Goal: Transaction & Acquisition: Subscribe to service/newsletter

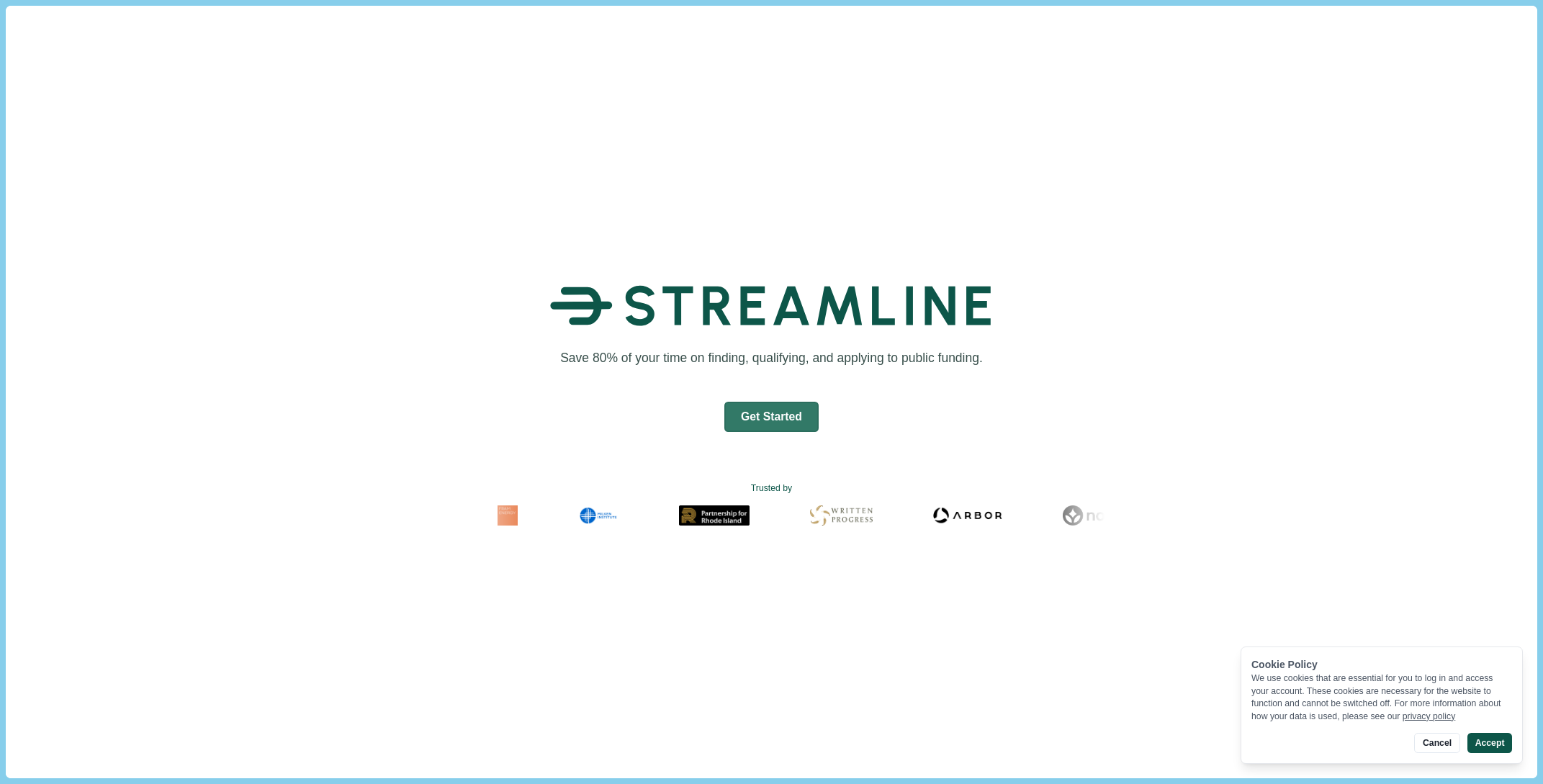
click at [1502, 743] on button "Accept" at bounding box center [1489, 743] width 44 height 20
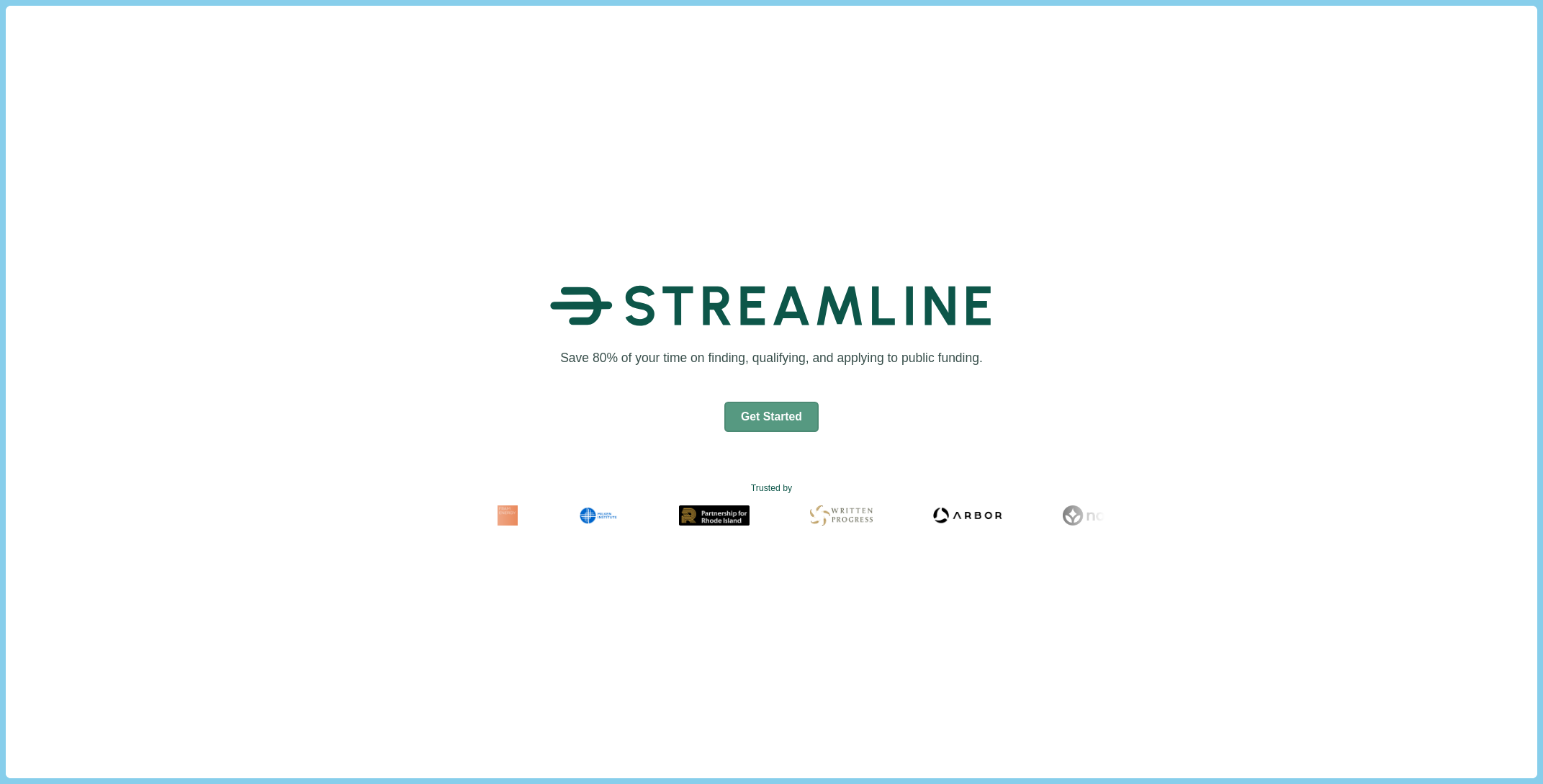
click at [776, 423] on button "Get Started" at bounding box center [772, 416] width 94 height 30
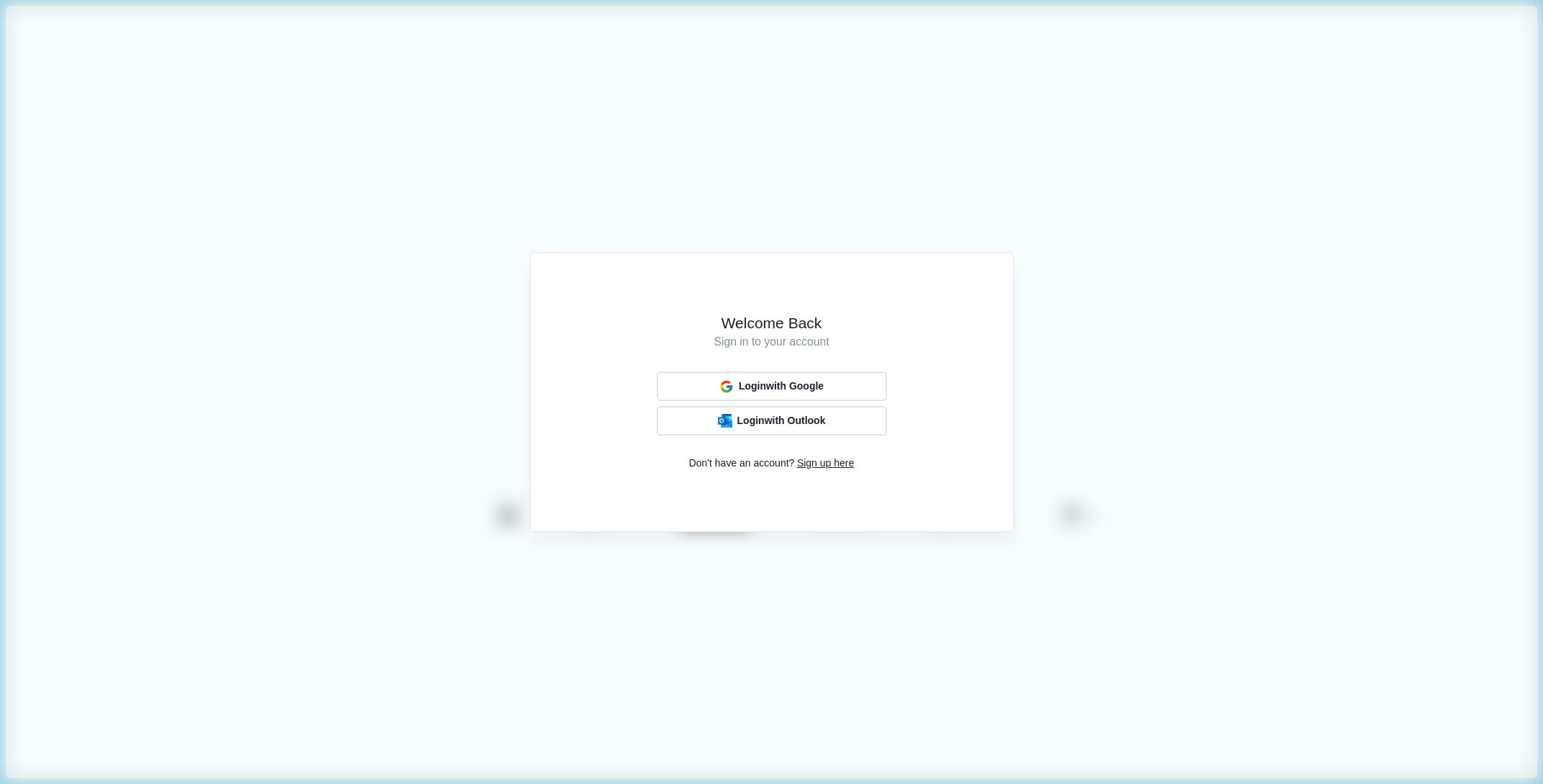
click at [830, 576] on div "Welcome Back Sign in to your account Login with Google Login with Outlook Don't…" at bounding box center [772, 392] width 1543 height 784
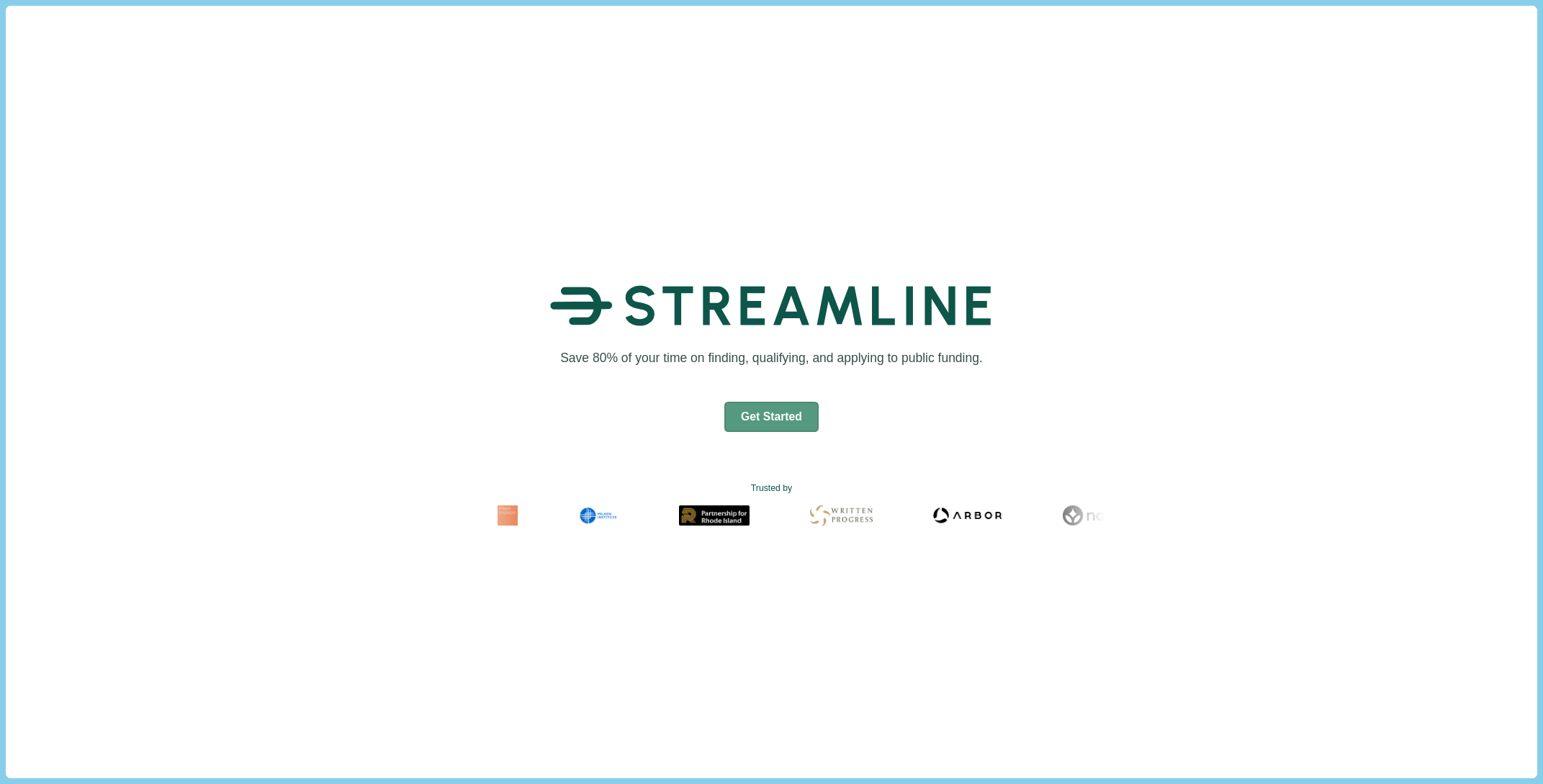
click at [772, 417] on button "Get Started" at bounding box center [772, 416] width 94 height 30
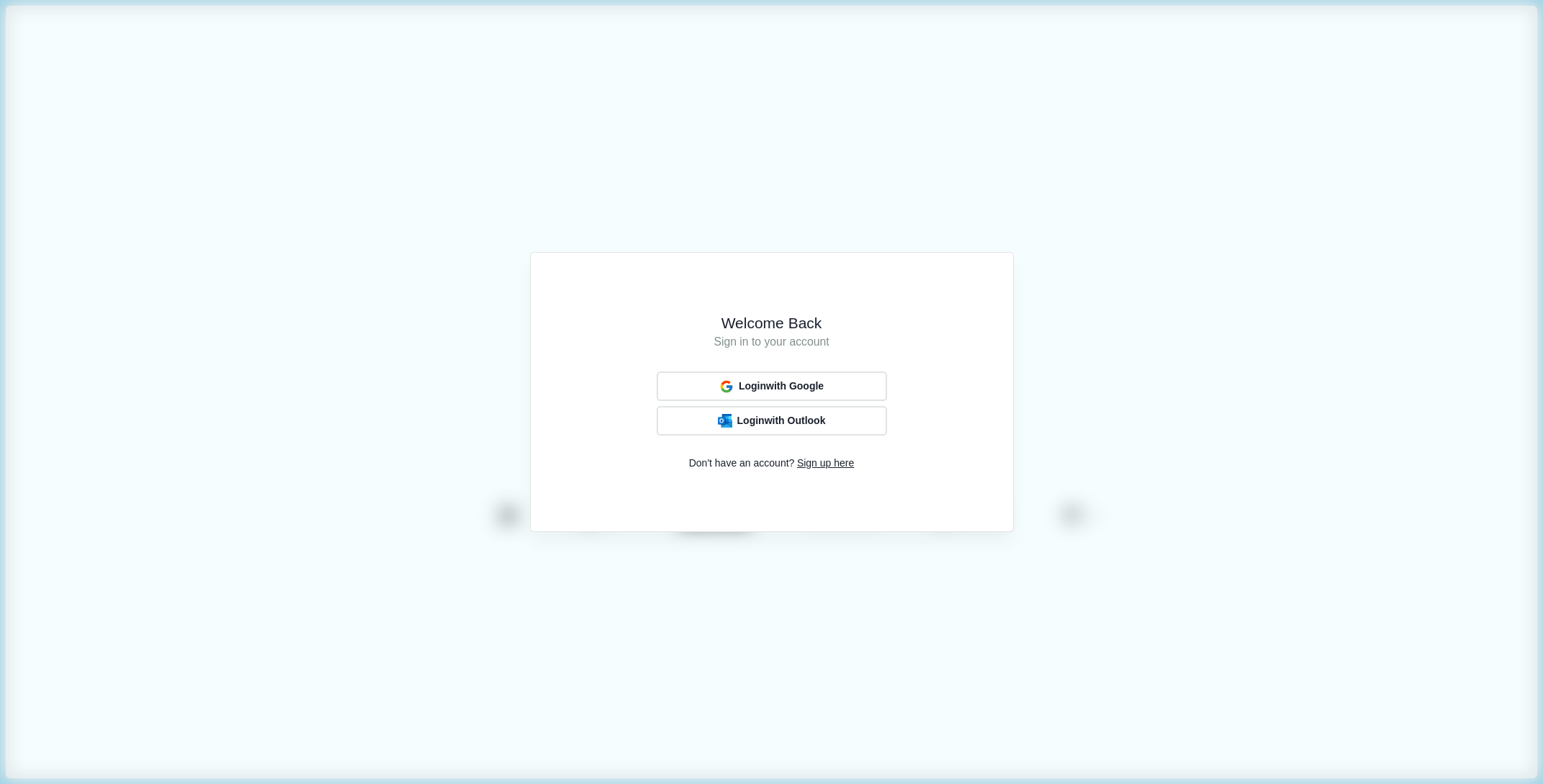
click at [832, 599] on div "Welcome Back Sign in to your account Login with Google Login with Outlook Don't…" at bounding box center [772, 392] width 1543 height 784
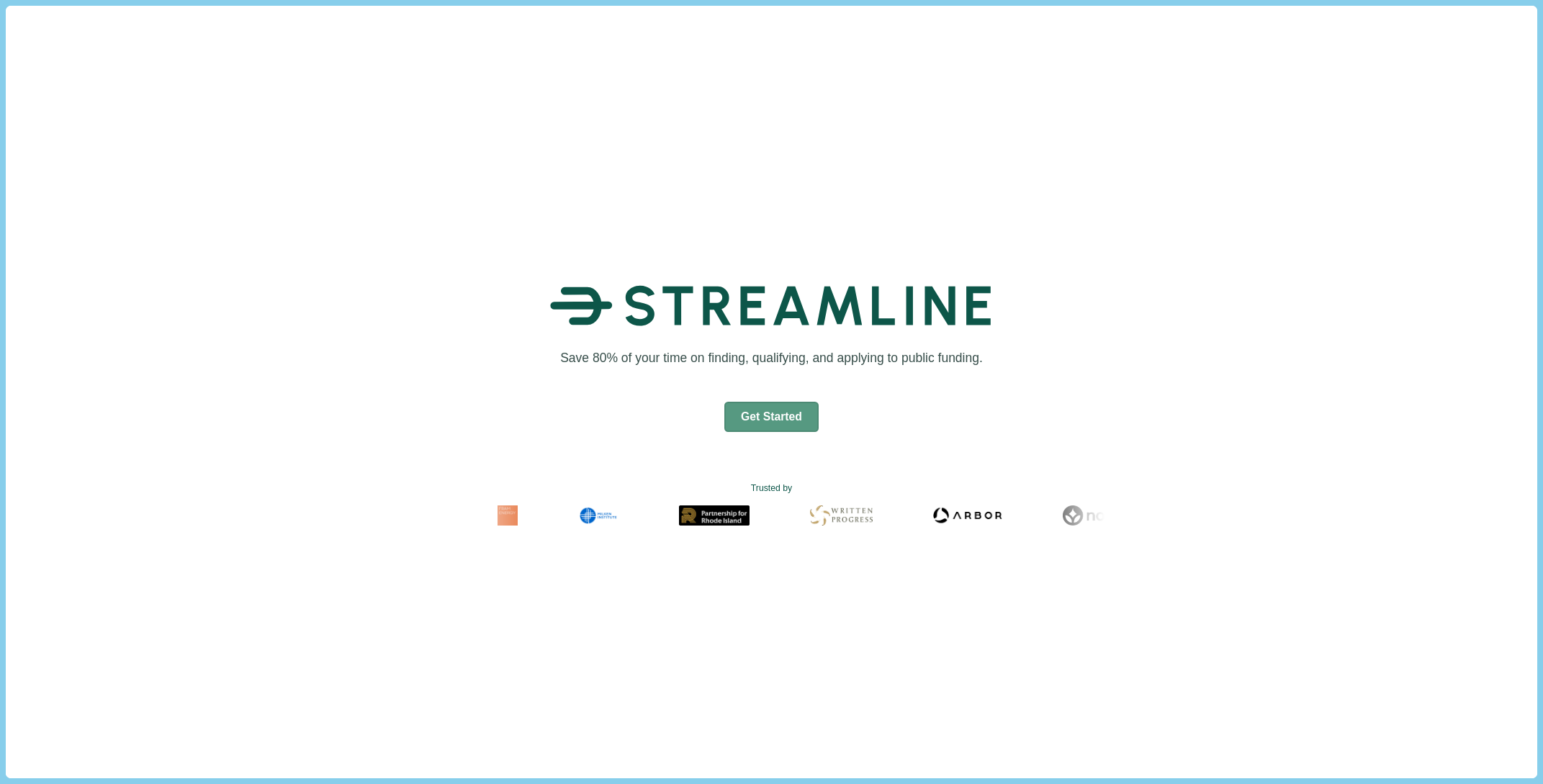
click at [782, 414] on button "Get Started" at bounding box center [772, 416] width 94 height 30
